Goal: Navigation & Orientation: Find specific page/section

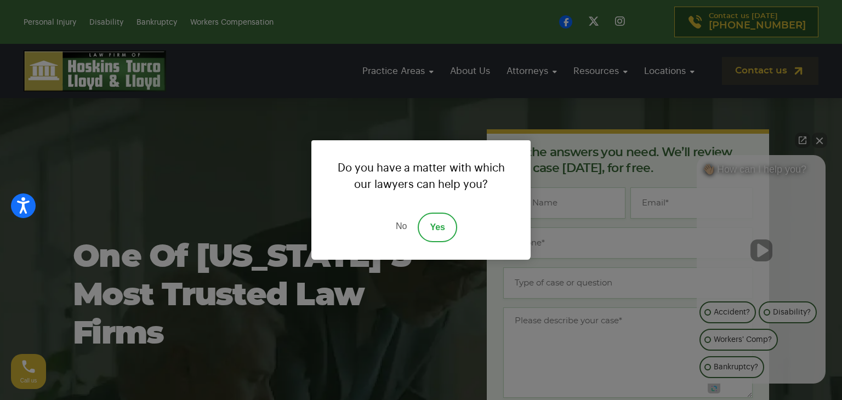
click at [401, 233] on link "No" at bounding box center [401, 228] width 33 height 30
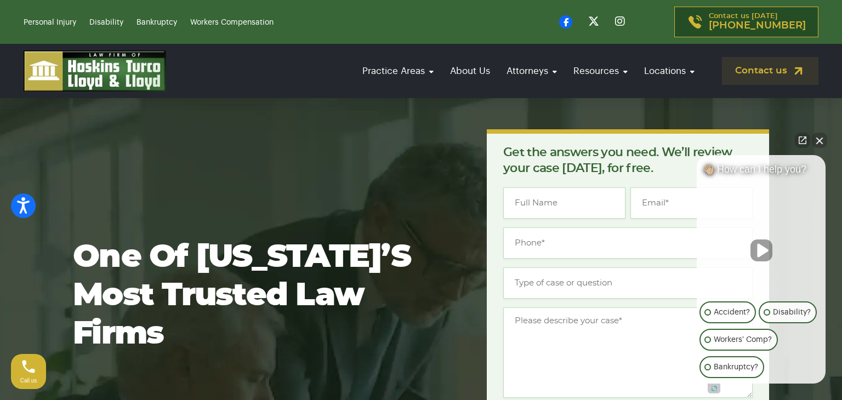
click at [821, 139] on button "Close Intaker Chat Widget" at bounding box center [819, 140] width 15 height 15
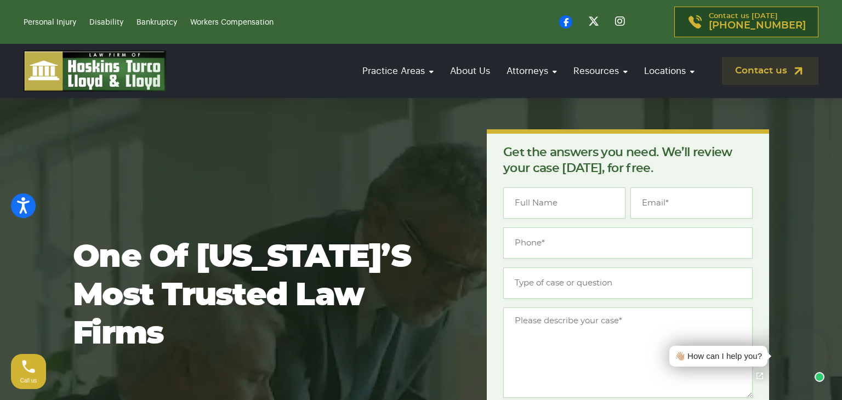
scroll to position [4335, 0]
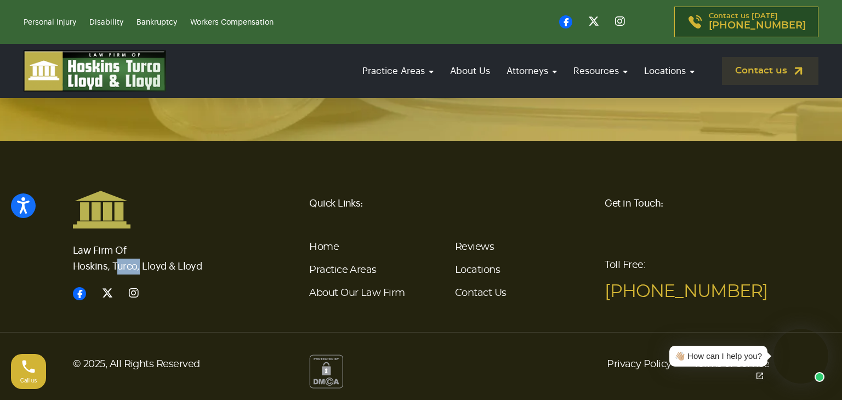
click at [275, 168] on footer "Law Firm Of Hoskins, Turco, Lloyd & Lloyd Quick Links: Home Practice Areas Abou…" at bounding box center [421, 276] width 842 height 270
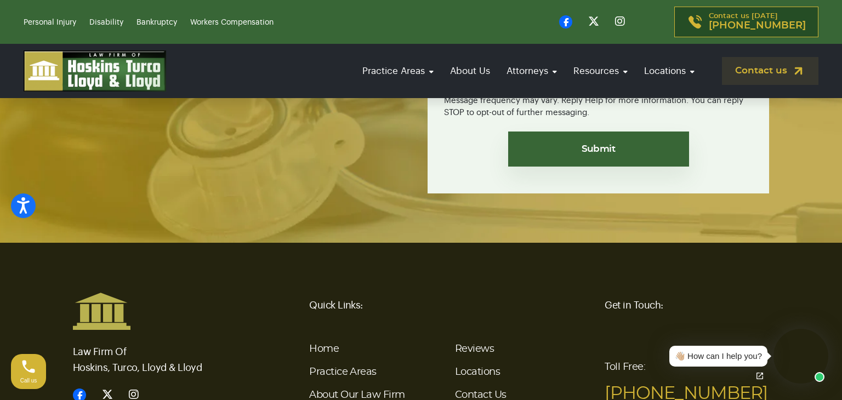
scroll to position [4149, 0]
